Goal: Use online tool/utility: Use online tool/utility

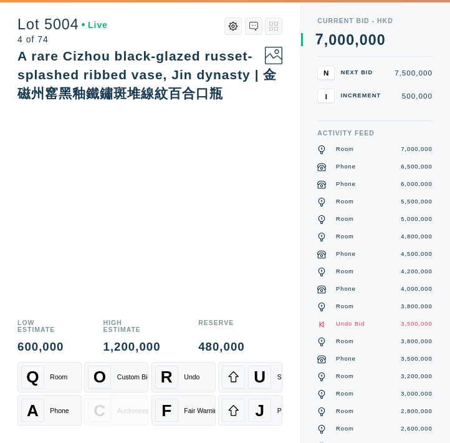
click at [53, 381] on div "Room" at bounding box center [58, 376] width 17 height 7
click at [49, 416] on div "A Phone" at bounding box center [49, 410] width 57 height 23
click at [50, 380] on div "Room" at bounding box center [58, 376] width 17 height 7
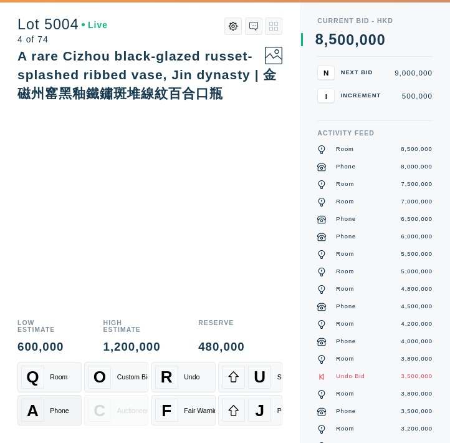
click at [45, 405] on div "A Phone" at bounding box center [49, 410] width 57 height 23
click at [49, 381] on div "Q Room" at bounding box center [49, 377] width 57 height 23
click at [50, 414] on div "A Phone" at bounding box center [49, 410] width 57 height 23
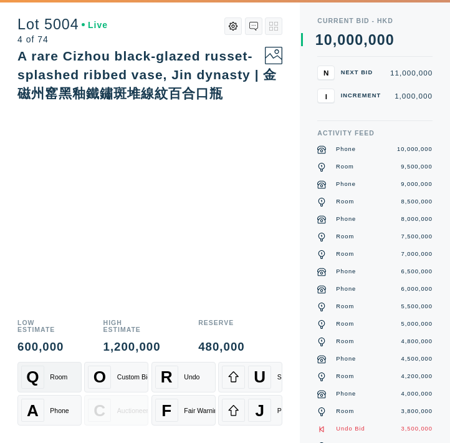
click at [56, 377] on div "Room" at bounding box center [58, 376] width 17 height 7
click at [60, 377] on div "Room" at bounding box center [58, 376] width 17 height 7
click at [52, 399] on div "A Phone" at bounding box center [49, 410] width 57 height 23
click at [55, 375] on div "Room" at bounding box center [58, 376] width 17 height 7
click at [46, 407] on div "A Phone" at bounding box center [49, 410] width 57 height 23
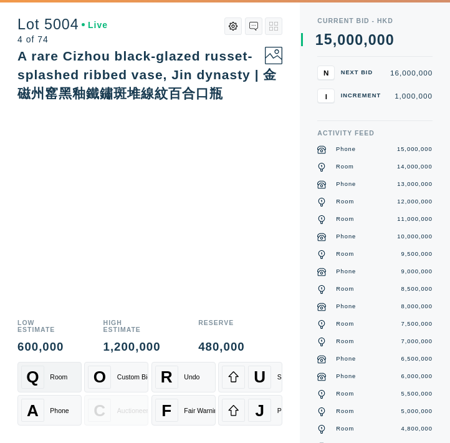
click at [46, 374] on div "Q Room" at bounding box center [49, 377] width 57 height 23
click at [39, 409] on div "A" at bounding box center [32, 410] width 23 height 23
click at [51, 387] on div "Q Room" at bounding box center [49, 377] width 57 height 23
click at [47, 407] on div "A Phone" at bounding box center [49, 410] width 57 height 23
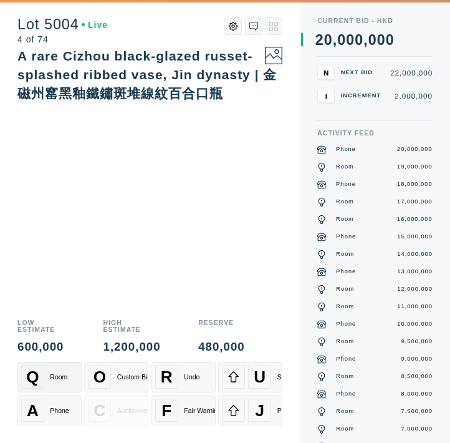
click at [55, 380] on div "Room" at bounding box center [58, 376] width 17 height 7
click at [47, 401] on div "A Phone" at bounding box center [49, 410] width 57 height 23
click at [59, 372] on div "Q Room" at bounding box center [49, 377] width 57 height 23
